Goal: Task Accomplishment & Management: Manage account settings

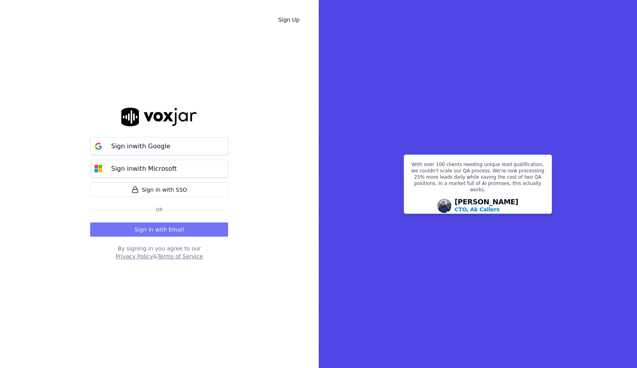
click at [173, 235] on button "Sign in with Email" at bounding box center [159, 229] width 138 height 14
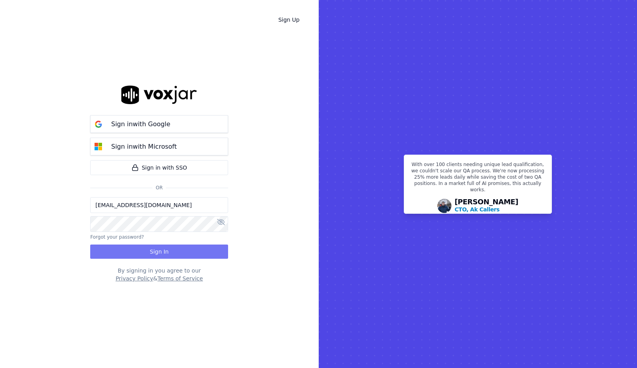
click at [191, 251] on button "Sign In" at bounding box center [159, 251] width 138 height 14
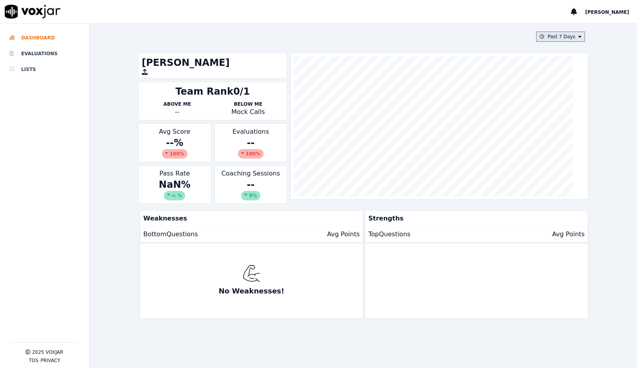
click at [555, 39] on button "Past 7 Days" at bounding box center [560, 37] width 49 height 10
click at [549, 92] on div "Past 30 Days" at bounding box center [564, 89] width 31 height 6
click at [566, 134] on button "Add" at bounding box center [573, 127] width 15 height 13
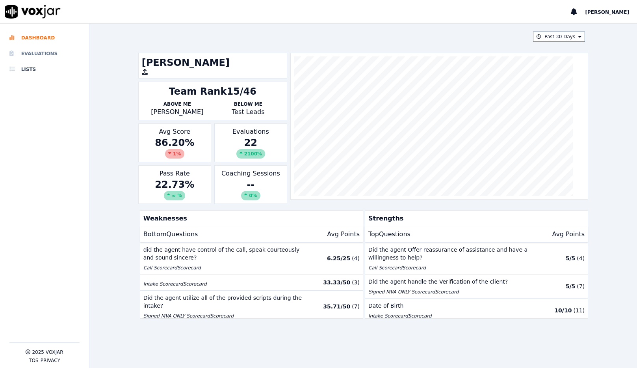
click at [31, 52] on li "Evaluations" at bounding box center [44, 54] width 70 height 16
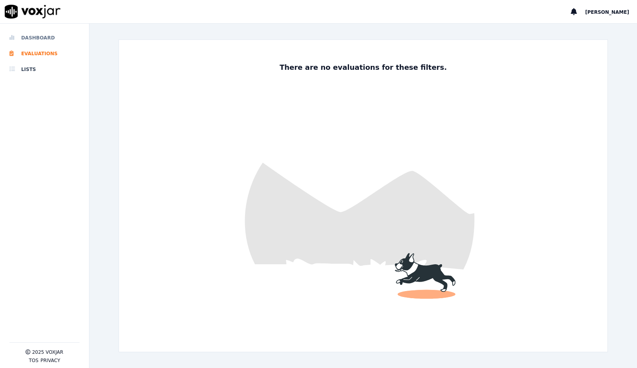
click at [34, 41] on li "Dashboard" at bounding box center [44, 38] width 70 height 16
